Goal: Navigation & Orientation: Understand site structure

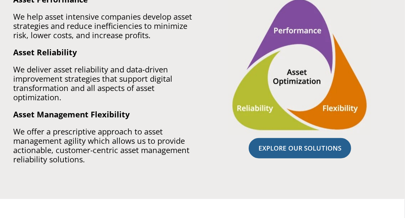
scroll to position [786, 0]
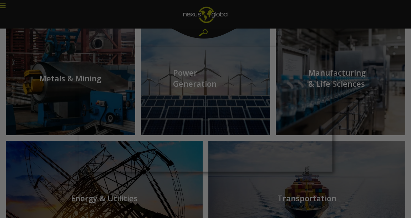
click at [337, 131] on div at bounding box center [208, 110] width 416 height 220
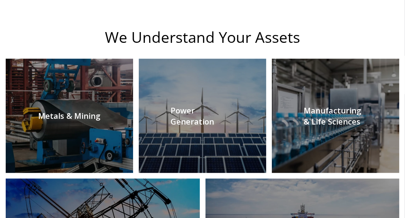
scroll to position [678, 0]
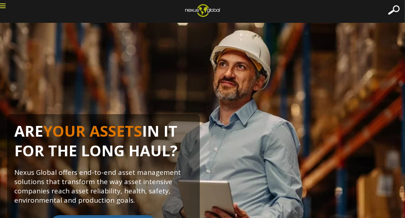
click at [4, 5] on icon at bounding box center [3, 5] width 6 height 6
click at [1, 5] on icon at bounding box center [3, 5] width 6 height 6
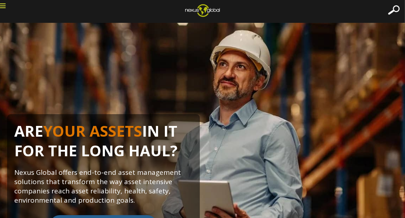
click at [1, 5] on icon at bounding box center [3, 5] width 6 height 6
drag, startPoint x: 67, startPoint y: 24, endPoint x: 214, endPoint y: 28, distance: 146.8
click at [214, 23] on div "apm solutions + Leadership Strategy Management Work Management Data Management …" at bounding box center [202, 11] width 405 height 23
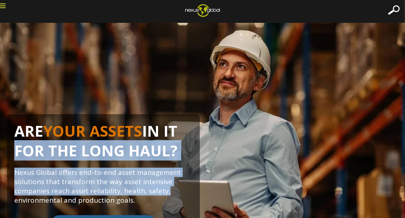
drag, startPoint x: 230, startPoint y: 193, endPoint x: 269, endPoint y: 131, distance: 73.2
click at [269, 131] on div "ARE YOUR ASSETS IN IT FOR THE LONG HAUL? Nexus Global offers end-to-end asset m…" at bounding box center [202, 178] width 405 height 128
